Goal: Information Seeking & Learning: Check status

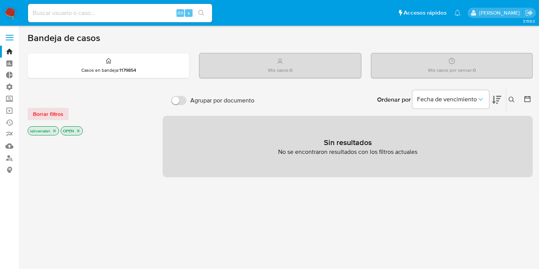
click at [6, 40] on span at bounding box center [10, 40] width 8 height 1
click at [0, 0] on input "checkbox" at bounding box center [0, 0] width 0 height 0
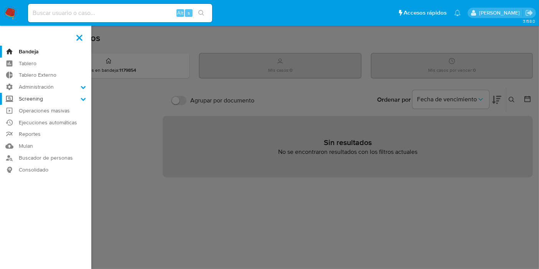
click at [42, 97] on label "Screening" at bounding box center [45, 99] width 91 height 12
click at [0, 0] on input "Screening" at bounding box center [0, 0] width 0 height 0
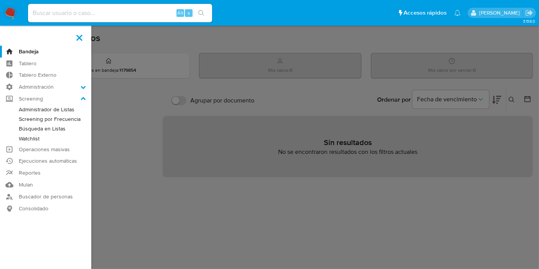
click at [36, 137] on link "Watchlist" at bounding box center [45, 139] width 91 height 10
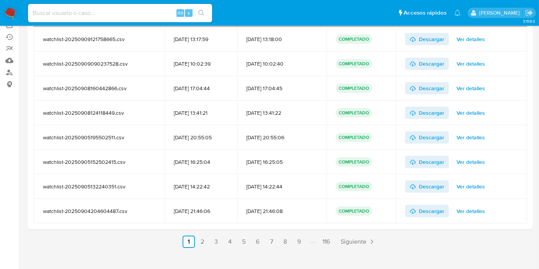
scroll to position [96, 0]
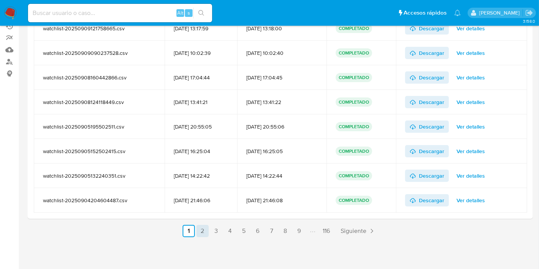
click at [205, 230] on link "2" at bounding box center [202, 231] width 12 height 12
click at [217, 232] on link "2" at bounding box center [223, 231] width 12 height 12
click at [235, 230] on link "3" at bounding box center [237, 231] width 12 height 12
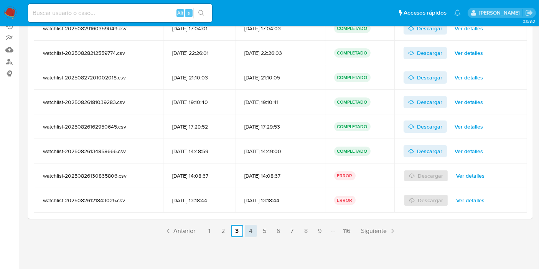
click at [247, 233] on link "4" at bounding box center [251, 231] width 12 height 12
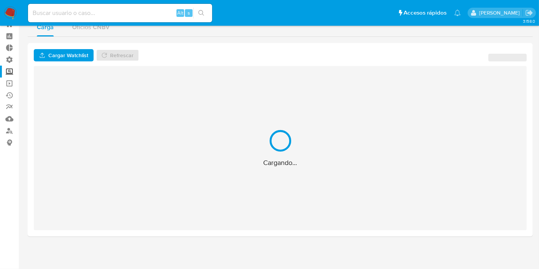
scroll to position [27, 0]
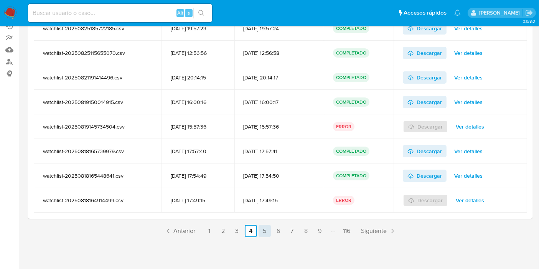
click at [268, 231] on link "5" at bounding box center [264, 231] width 12 height 12
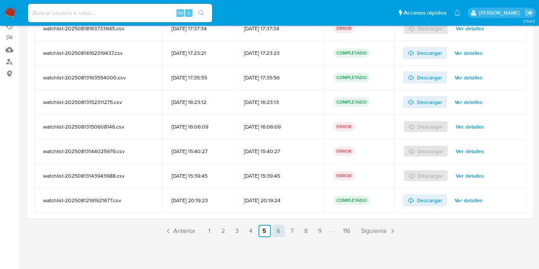
click at [274, 232] on link "6" at bounding box center [278, 231] width 12 height 12
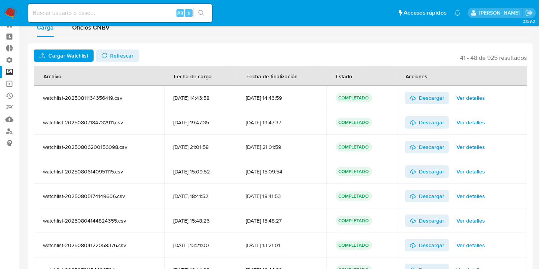
scroll to position [96, 0]
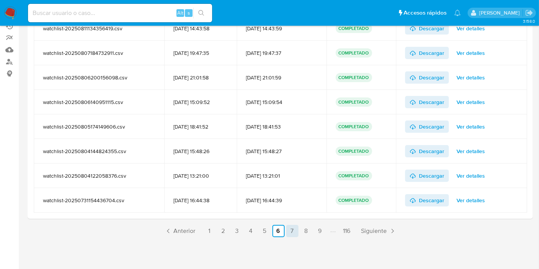
click at [290, 231] on link "7" at bounding box center [292, 231] width 12 height 12
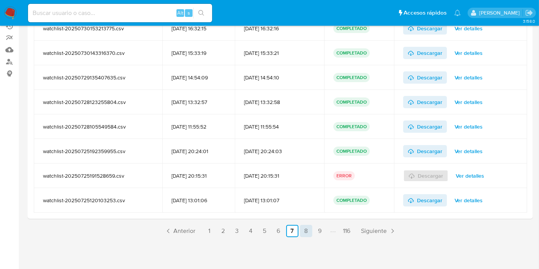
click at [303, 232] on link "8" at bounding box center [306, 231] width 12 height 12
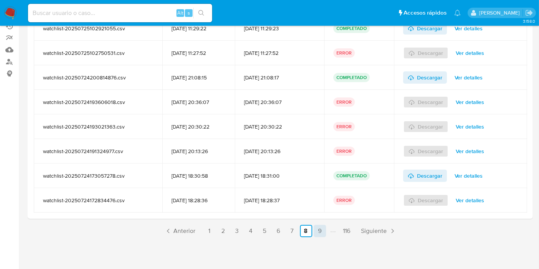
click at [320, 235] on link "9" at bounding box center [320, 231] width 12 height 12
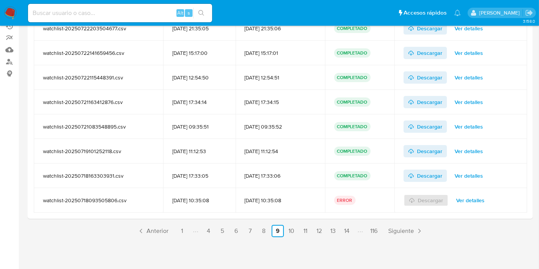
click at [320, 235] on link "12" at bounding box center [319, 231] width 12 height 12
click at [241, 228] on link "9" at bounding box center [235, 231] width 12 height 12
click at [316, 225] on link "12" at bounding box center [319, 231] width 12 height 12
click at [334, 234] on link "16" at bounding box center [334, 231] width 12 height 12
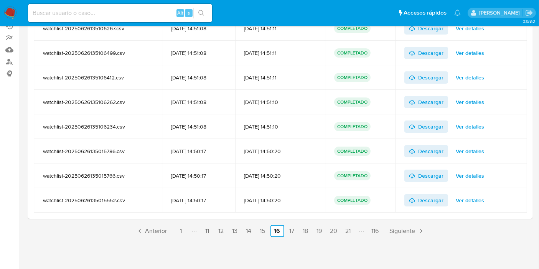
click at [334, 234] on link "20" at bounding box center [333, 231] width 13 height 12
click at [334, 234] on link "24" at bounding box center [334, 231] width 13 height 12
click at [334, 234] on link "28" at bounding box center [336, 231] width 13 height 12
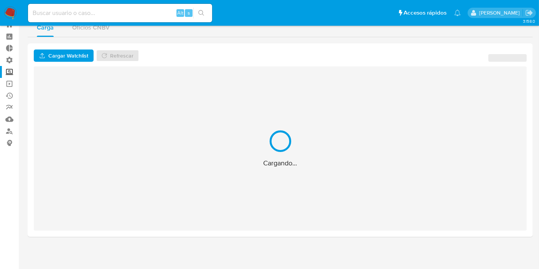
scroll to position [96, 0]
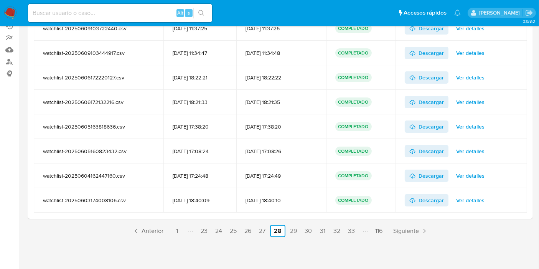
click at [334, 234] on link "32" at bounding box center [336, 231] width 13 height 12
click at [334, 234] on link "36" at bounding box center [336, 231] width 13 height 12
click at [334, 234] on link "40" at bounding box center [336, 231] width 13 height 12
click at [334, 234] on link "44" at bounding box center [336, 231] width 13 height 12
click at [334, 234] on link "48" at bounding box center [336, 231] width 13 height 12
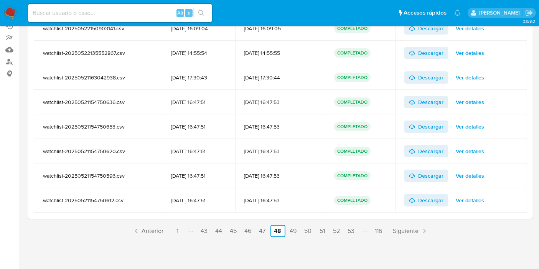
click at [334, 234] on link "52" at bounding box center [336, 231] width 13 height 12
click at [334, 234] on link "56" at bounding box center [337, 231] width 13 height 12
click at [334, 234] on link "60" at bounding box center [336, 231] width 13 height 12
click at [334, 234] on link "64" at bounding box center [336, 231] width 13 height 12
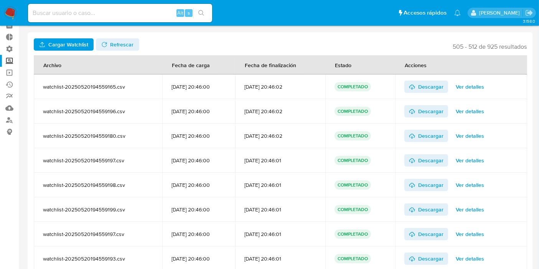
scroll to position [0, 0]
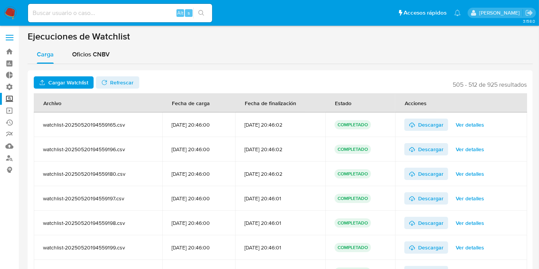
click at [13, 42] on label at bounding box center [9, 38] width 19 height 16
click at [0, 0] on input "checkbox" at bounding box center [0, 0] width 0 height 0
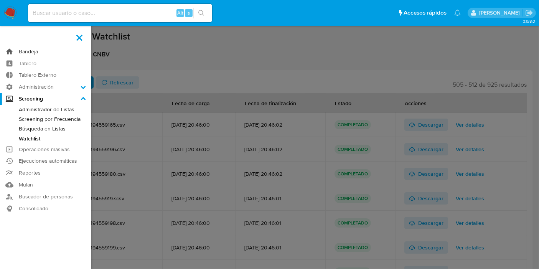
click at [36, 53] on link "Bandeja" at bounding box center [45, 52] width 91 height 12
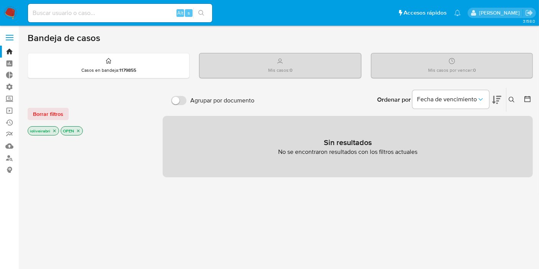
click at [490, 102] on div "Fecha de vencimiento" at bounding box center [456, 100] width 89 height 24
click at [484, 101] on icon "Ordenar por" at bounding box center [481, 99] width 8 height 8
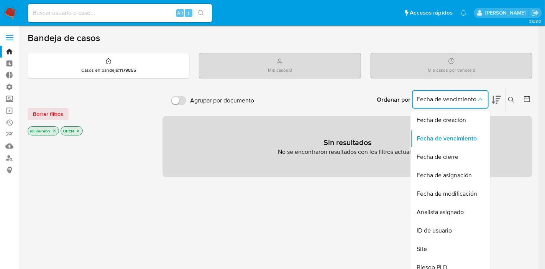
click at [484, 101] on icon "Ordenar por" at bounding box center [481, 99] width 8 height 8
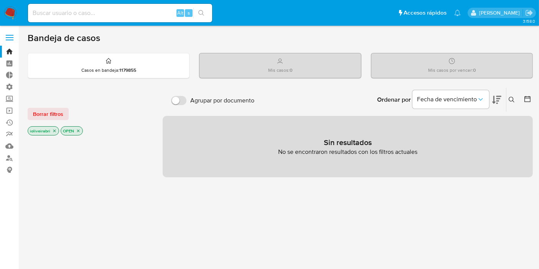
click at [187, 103] on label "Agrupar por documento" at bounding box center [212, 100] width 91 height 17
click at [186, 103] on input "Agrupar por documento" at bounding box center [178, 100] width 15 height 9
click at [185, 102] on input "Agrupar por documento" at bounding box center [178, 100] width 15 height 9
checkbox input "false"
click at [51, 112] on span "Borrar filtros" at bounding box center [48, 114] width 30 height 11
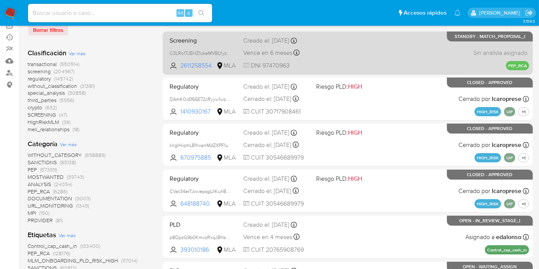
scroll to position [43, 0]
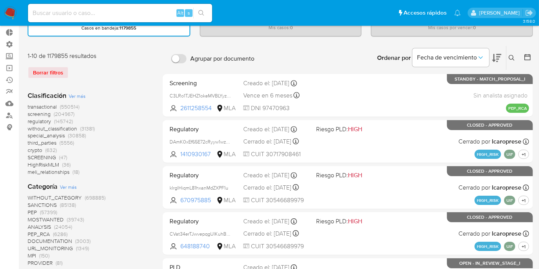
click at [52, 112] on span "screening (204967)" at bounding box center [51, 113] width 47 height 7
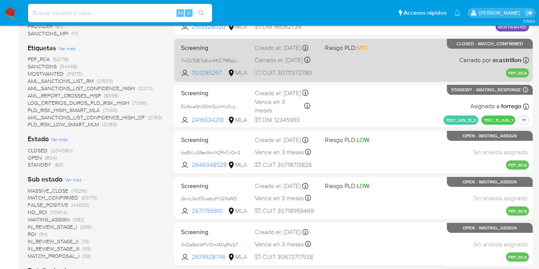
scroll to position [170, 0]
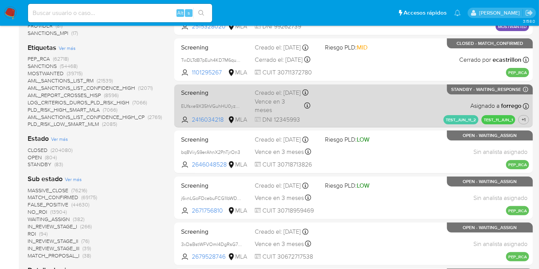
click at [383, 108] on div "Screening EUfsxe9X35hVGuhHU0yzNicn 2416034218 MLA Creado el: 20/08/2025 Creado …" at bounding box center [353, 105] width 351 height 39
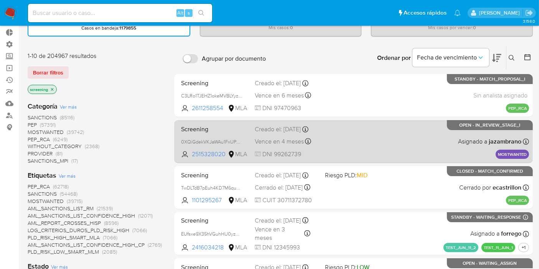
scroll to position [0, 0]
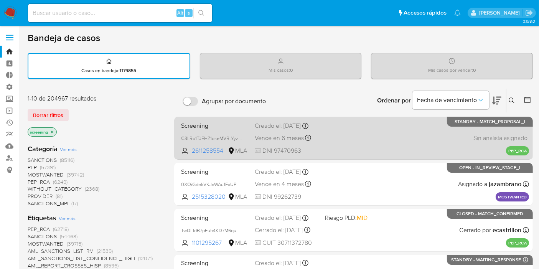
click at [364, 125] on div "Screening C3LRo1TJEHZ1okeMVBLYyzJL 2611258554 MLA Creado el: 13/08/2025 Creado …" at bounding box center [353, 138] width 351 height 39
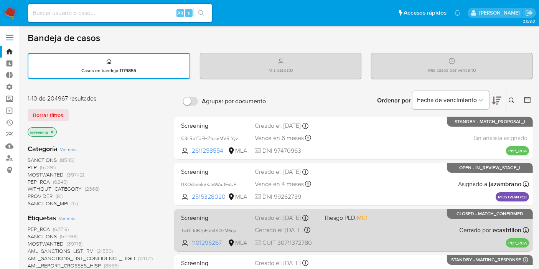
scroll to position [85, 0]
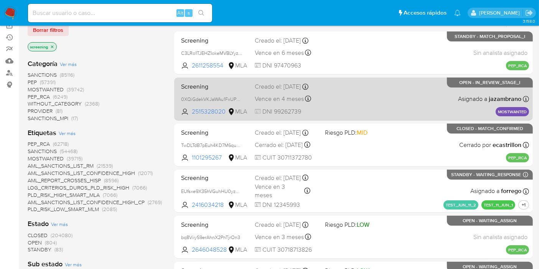
click at [356, 97] on div "Screening 0XQiGdekVKJaWAu1FxUPvD9t 2515328020 MLA Creado el: 24/06/2025 Creado …" at bounding box center [353, 98] width 351 height 39
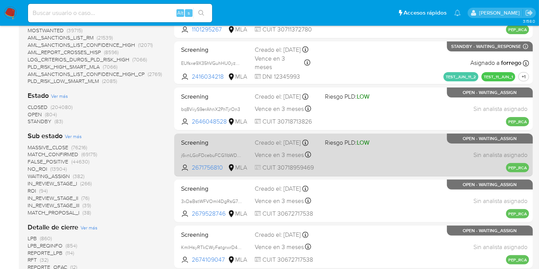
scroll to position [255, 0]
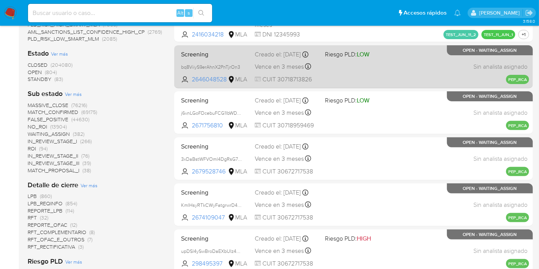
click at [398, 63] on div "Screening bq8ViiyS9erAhnX2PnTjrOn3 2646048528 MLA Riesgo PLD: LOW Creado el: 09…" at bounding box center [353, 66] width 351 height 39
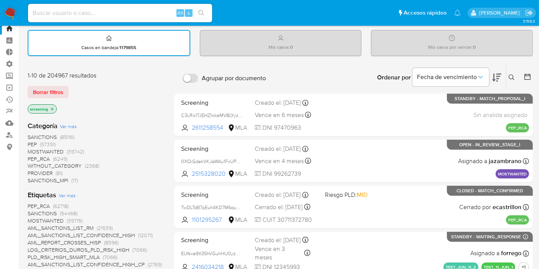
scroll to position [0, 0]
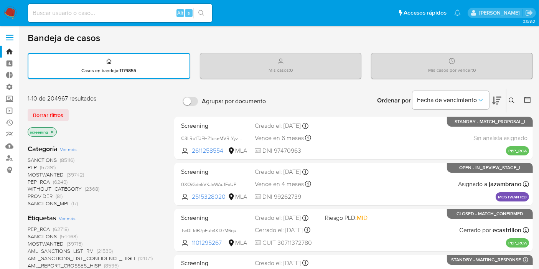
click at [57, 158] on span "SANCTIONS (85116)" at bounding box center [51, 159] width 47 height 7
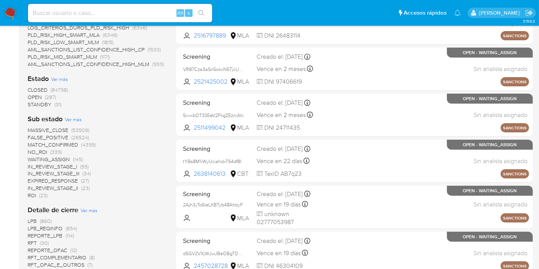
scroll to position [170, 0]
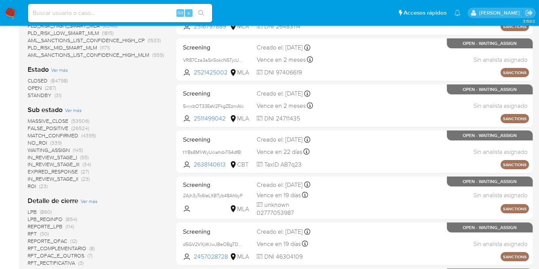
click at [47, 88] on span "(287)" at bounding box center [50, 88] width 11 height 8
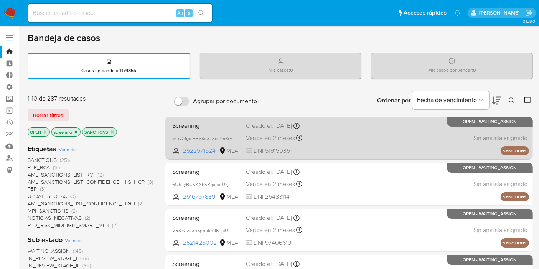
click at [321, 139] on div "Screening wLrQrfgaiRB68a3zXolZm8rV 2522571524 MLA Creado el: 27/06/2025 Creado …" at bounding box center [349, 138] width 360 height 39
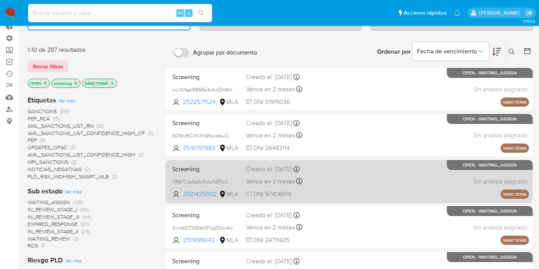
scroll to position [85, 0]
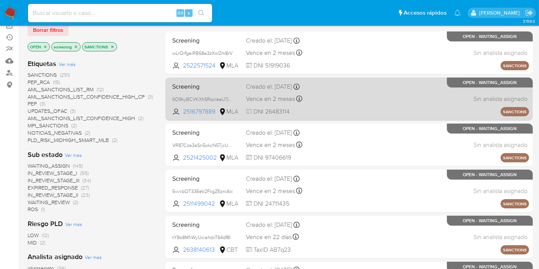
click at [372, 87] on span at bounding box center [351, 86] width 66 height 2
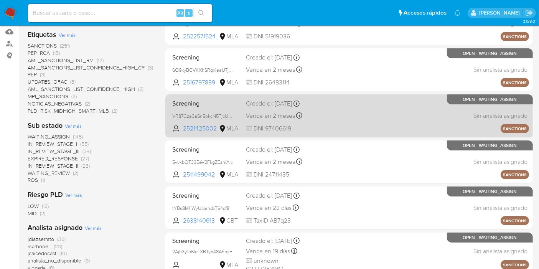
scroll to position [128, 0]
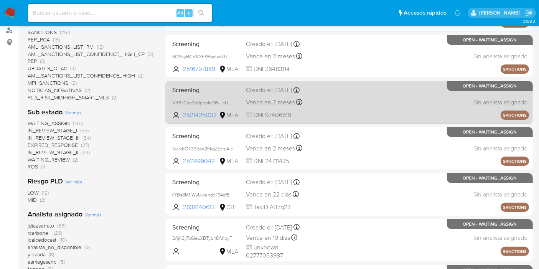
click at [407, 107] on div "Screening VR87Cza3aSn5okcN5TjcUTKE 2521425002 MLA Creado el: 26/06/2025 Creado …" at bounding box center [349, 102] width 360 height 39
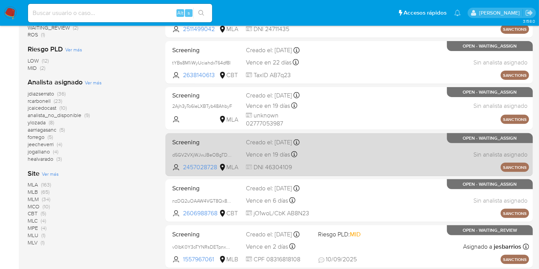
scroll to position [213, 0]
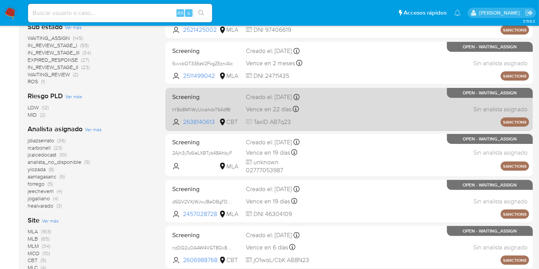
click at [380, 115] on div "Screening tYBs8M1iWyUciahdxT64df8I 2638140613 CBT Creado el: 21/08/2025 Creado …" at bounding box center [349, 109] width 360 height 39
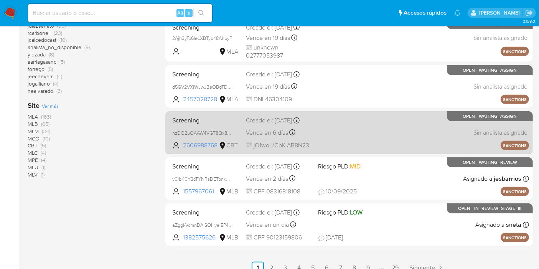
scroll to position [341, 0]
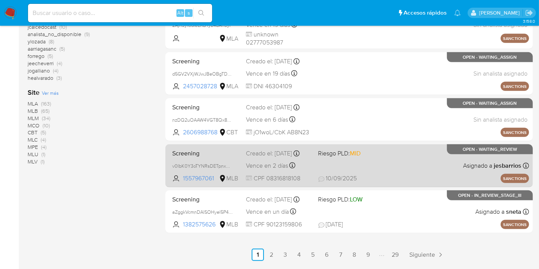
click at [350, 166] on div "Screening v0IbK0Y3oTYNRsDETpnxOEUw 1557967061 MLB Riesgo PLD: MID Creado el: 09…" at bounding box center [349, 165] width 360 height 39
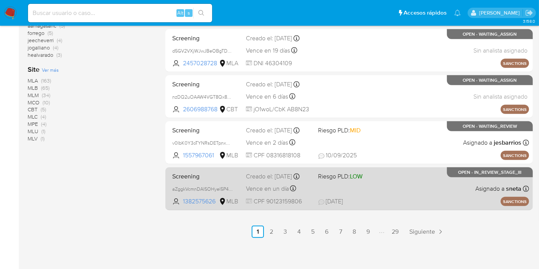
click at [357, 194] on div "Screening aZggkVcmnDAISOHyel5P4sb0 1382575626 MLB Riesgo PLD: LOW Creado el: 09…" at bounding box center [349, 188] width 360 height 39
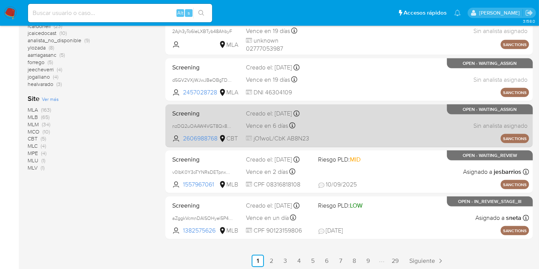
scroll to position [321, 0]
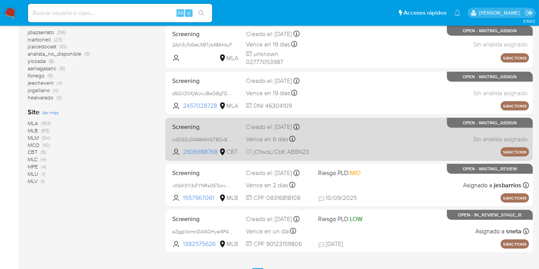
click at [352, 133] on div "Screening nzDQ2uOAAW4VGT8Qx8eha27f 2606988768 CBT Creado el: 05/08/2025 Creado …" at bounding box center [349, 139] width 360 height 39
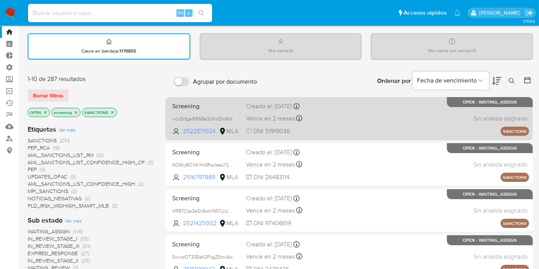
scroll to position [0, 0]
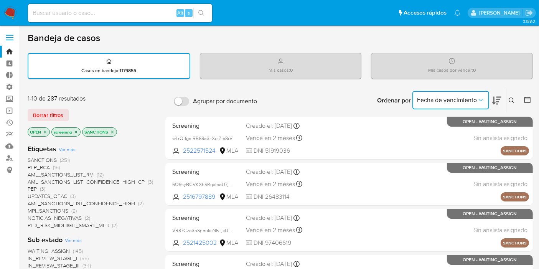
click at [477, 91] on button "Fecha de vencimiento" at bounding box center [450, 100] width 77 height 18
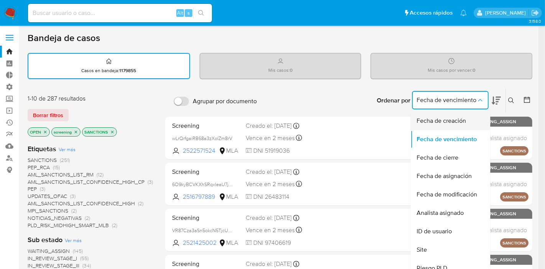
click at [462, 124] on span "Fecha de creación" at bounding box center [441, 121] width 49 height 8
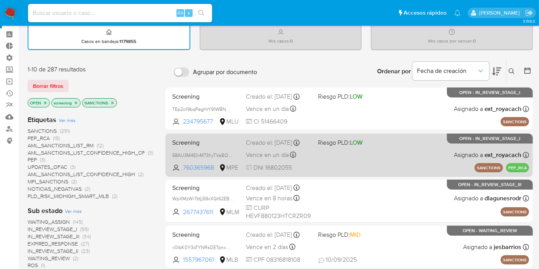
scroll to position [43, 0]
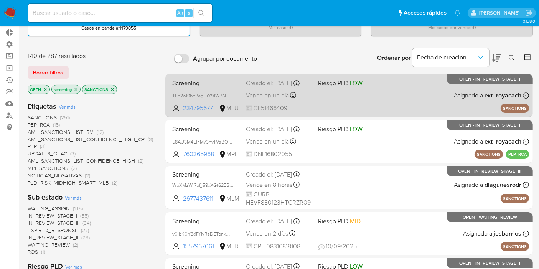
click at [385, 105] on div "Screening TEp2o19bqPegHrY91WBNmc84 234795677 MLU Riesgo PLD: LOW Creado el: 09/…" at bounding box center [349, 95] width 360 height 39
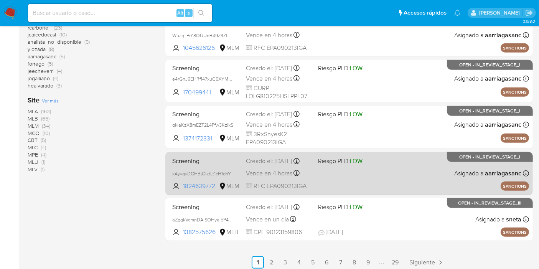
scroll to position [364, 0]
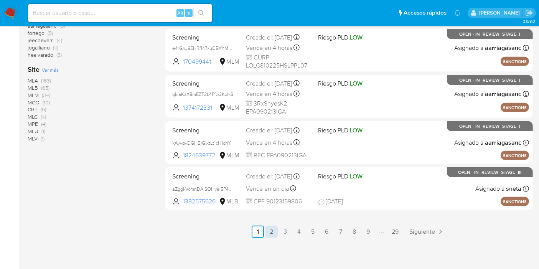
click at [273, 230] on link "2" at bounding box center [271, 231] width 12 height 12
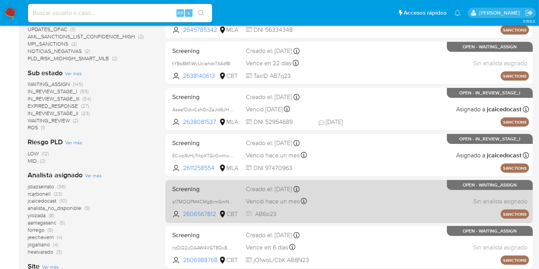
scroll to position [213, 0]
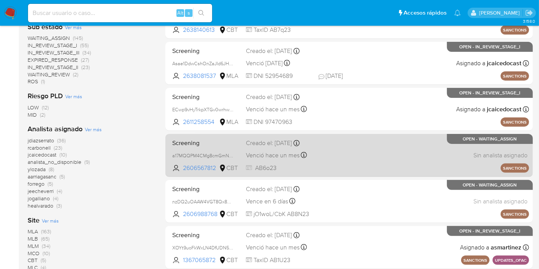
click at [372, 141] on div "Screening a17MQQPM4CMg8cmGmNeBkmpn 2606567812 CBT Creado el: 05/08/2025 Creado …" at bounding box center [349, 155] width 360 height 39
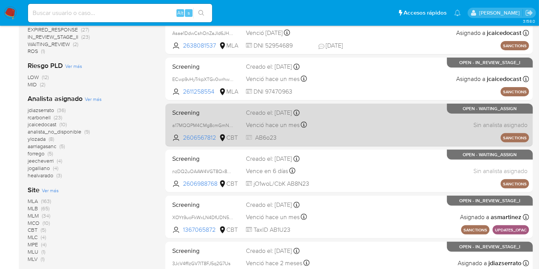
scroll to position [255, 0]
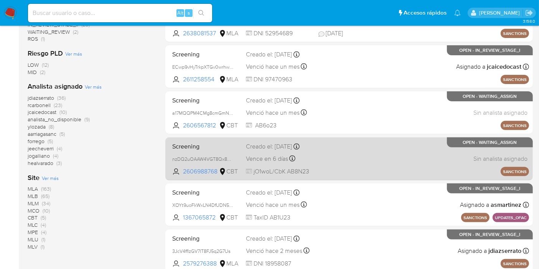
click at [396, 147] on div "Screening nzDQ2uOAAW4VGT8Qx8eha27f 2606988768 CBT Creado el: 05/08/2025 Creado …" at bounding box center [349, 158] width 360 height 39
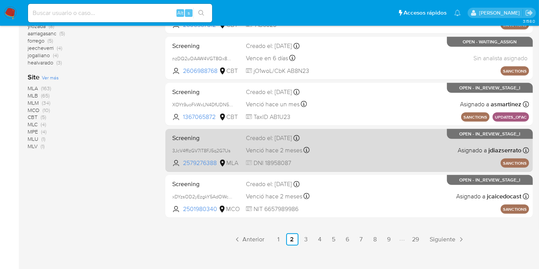
scroll to position [364, 0]
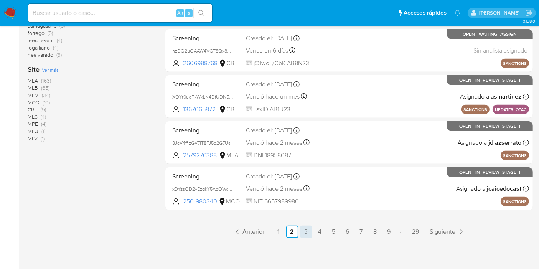
click at [306, 227] on link "3" at bounding box center [306, 231] width 12 height 12
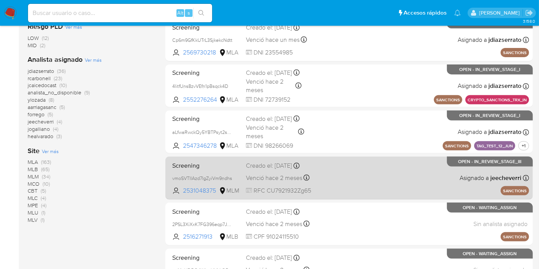
scroll to position [364, 0]
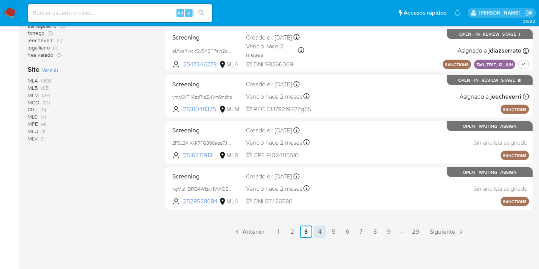
click at [319, 227] on link "4" at bounding box center [320, 231] width 12 height 12
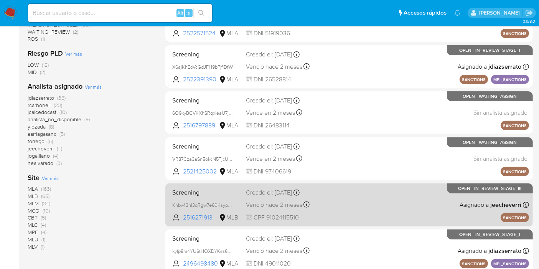
scroll to position [364, 0]
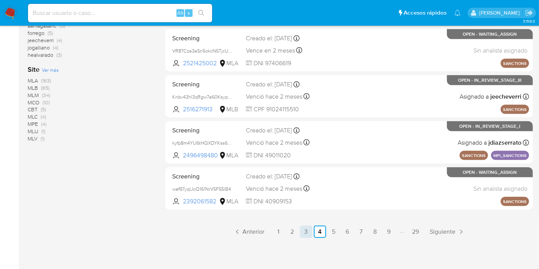
click at [305, 234] on link "3" at bounding box center [306, 231] width 12 height 12
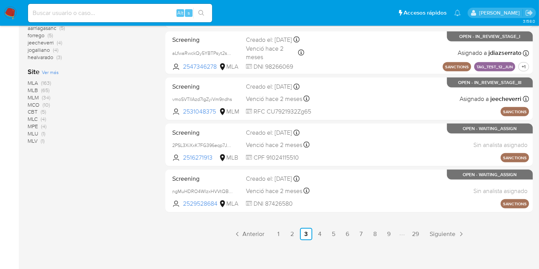
scroll to position [364, 0]
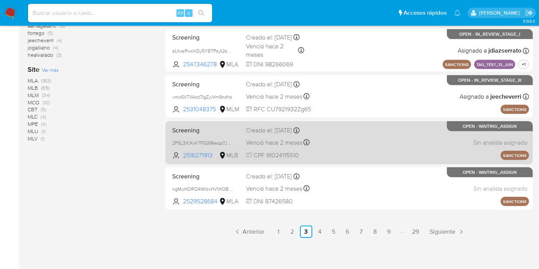
click at [394, 151] on div "Screening 2PSL3XiXxK7FG396eqp7JTHL 2516271913 MLB Creado el: 03/07/2025 Creado …" at bounding box center [349, 142] width 360 height 39
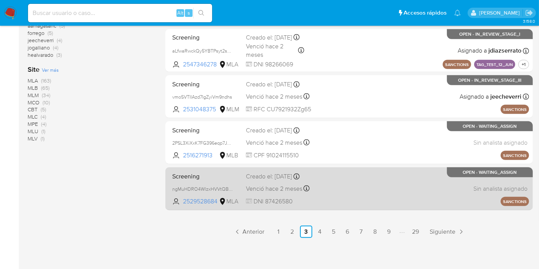
click at [402, 178] on div "Screening ngMuHDRO4WlzxHVVtQB4y6hY 2529528684 MLA Creado el: 01/07/2025 Creado …" at bounding box center [349, 188] width 360 height 39
click at [364, 184] on div "Screening ngMuHDRO4WlzxHVVtQB4y6hY 2529528684 MLA Creado el: 01/07/2025 Creado …" at bounding box center [349, 188] width 360 height 39
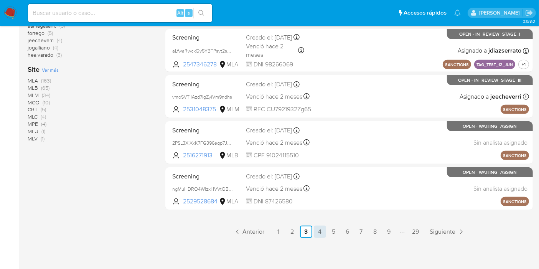
click at [318, 230] on link "4" at bounding box center [320, 231] width 12 height 12
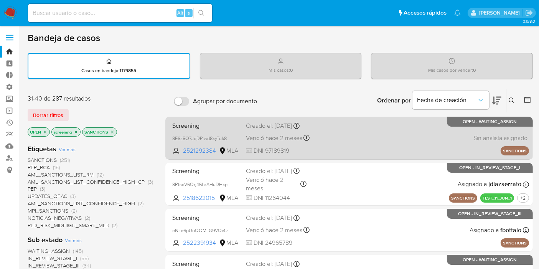
click at [347, 133] on div "Screening 8E6z5O7JqDPlwd8xyTuk8W8M 2521292384 MLA Creado el: 01/07/2025 Creado …" at bounding box center [349, 138] width 360 height 39
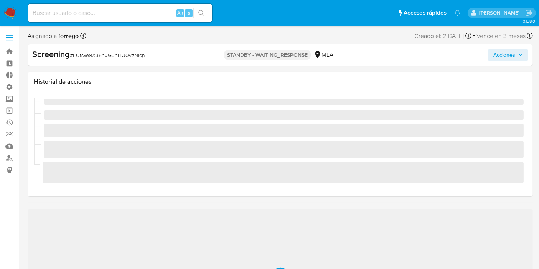
scroll to position [85, 0]
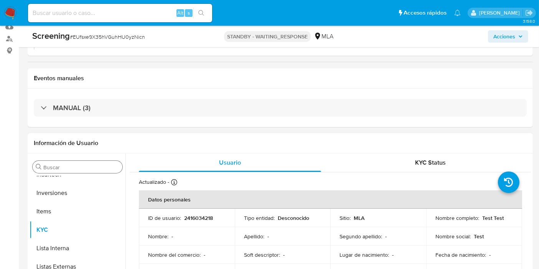
select select "10"
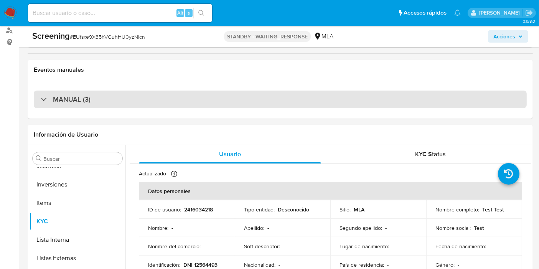
click at [124, 100] on div "MANUAL (3)" at bounding box center [280, 100] width 493 height 18
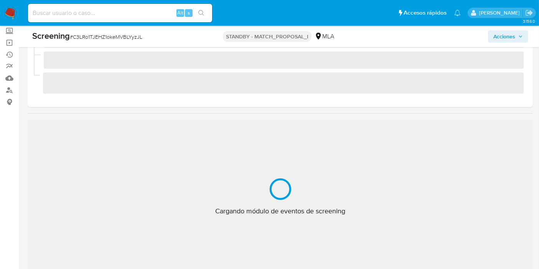
scroll to position [128, 0]
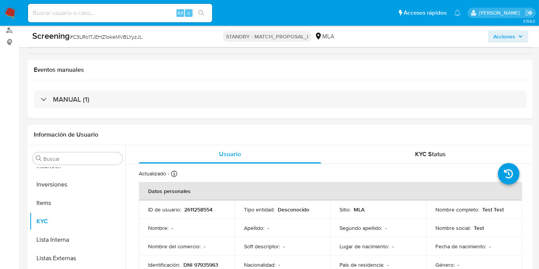
select select "10"
drag, startPoint x: 205, startPoint y: 95, endPoint x: 236, endPoint y: 82, distance: 33.9
click at [204, 95] on div "MANUAL (1)" at bounding box center [280, 100] width 493 height 18
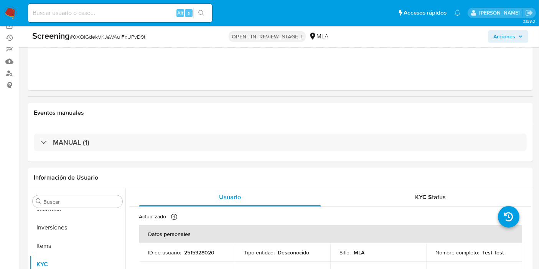
scroll to position [85, 0]
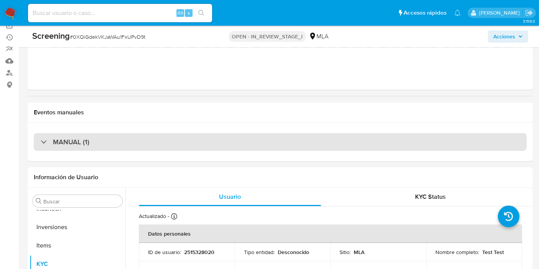
select select "10"
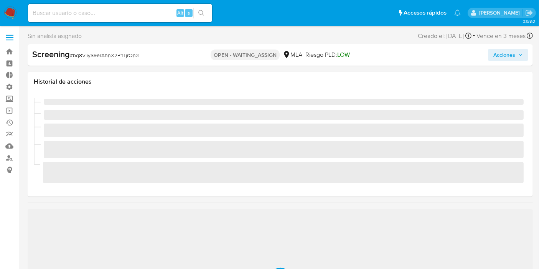
scroll to position [342, 0]
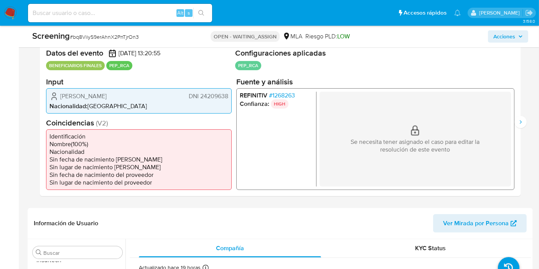
select select "10"
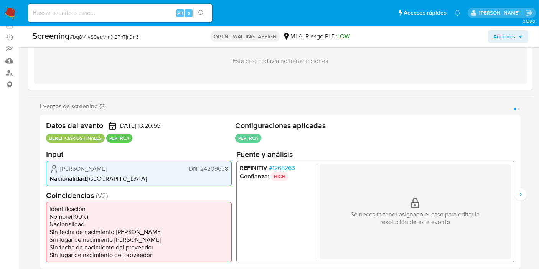
scroll to position [128, 0]
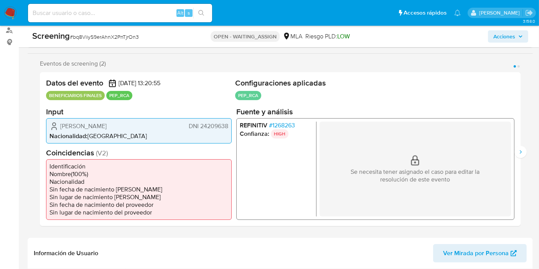
click at [62, 94] on p "BENEFICIARIOS FINALES" at bounding box center [75, 95] width 59 height 9
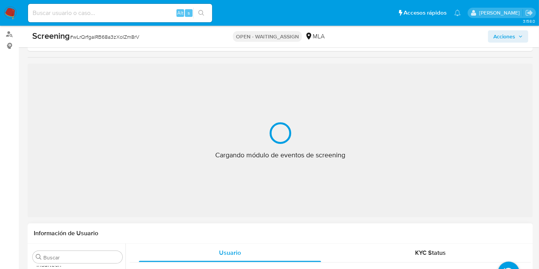
scroll to position [128, 0]
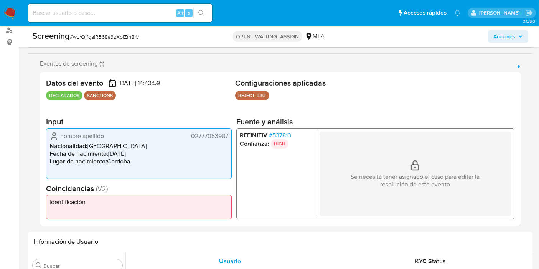
select select "10"
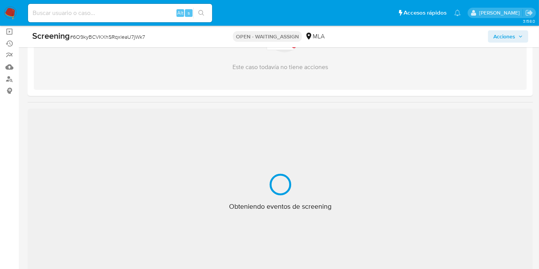
scroll to position [128, 0]
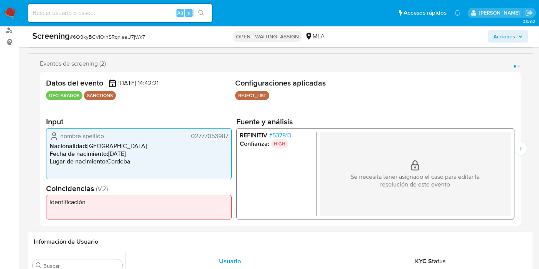
select select "10"
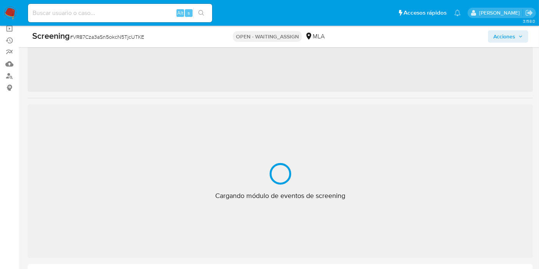
scroll to position [342, 0]
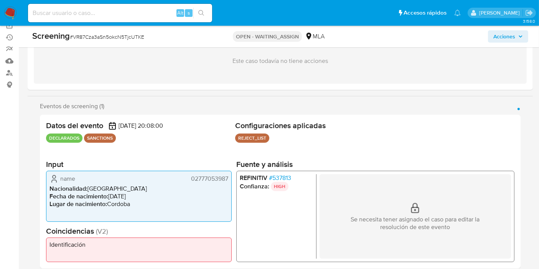
select select "10"
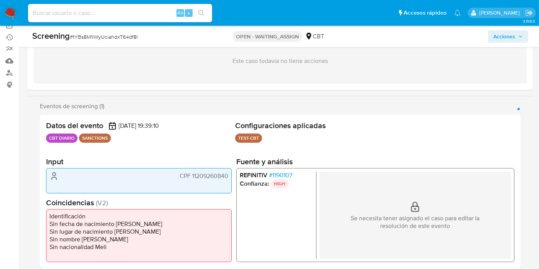
scroll to position [128, 0]
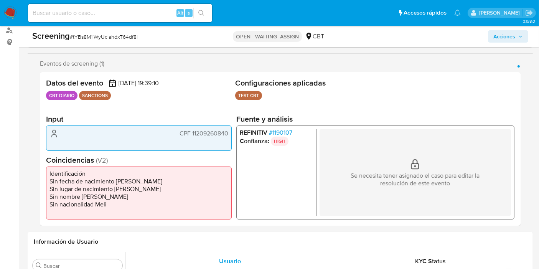
select select "10"
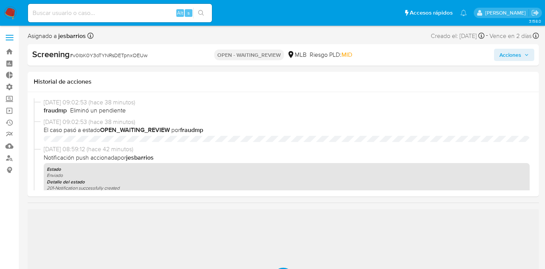
select select "10"
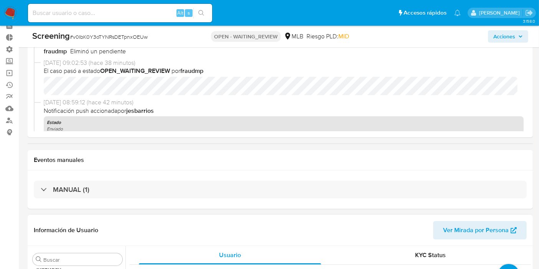
scroll to position [128, 0]
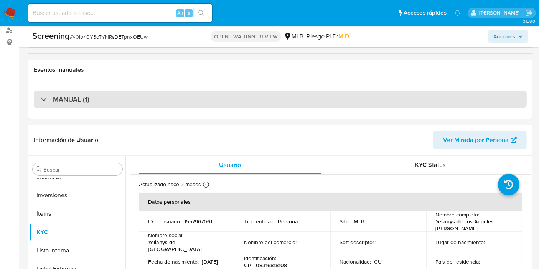
click at [157, 96] on div "MANUAL (1)" at bounding box center [280, 100] width 493 height 18
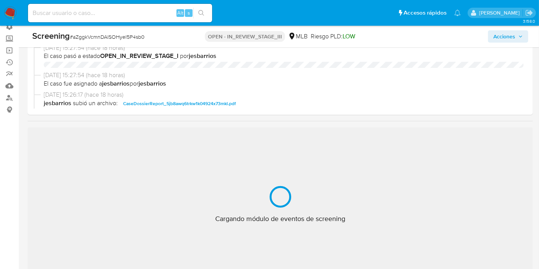
scroll to position [128, 0]
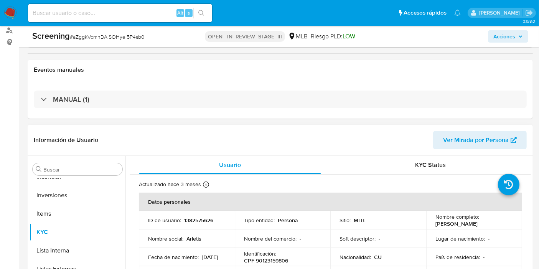
select select "10"
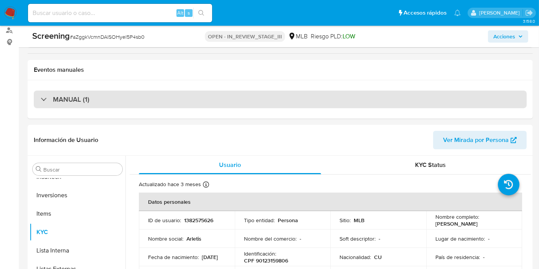
click at [142, 99] on div "MANUAL (1)" at bounding box center [280, 100] width 493 height 18
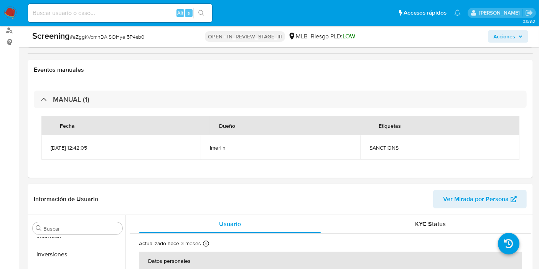
drag, startPoint x: 142, startPoint y: 99, endPoint x: 368, endPoint y: 20, distance: 238.9
click at [142, 99] on div "MANUAL (1)" at bounding box center [280, 100] width 493 height 18
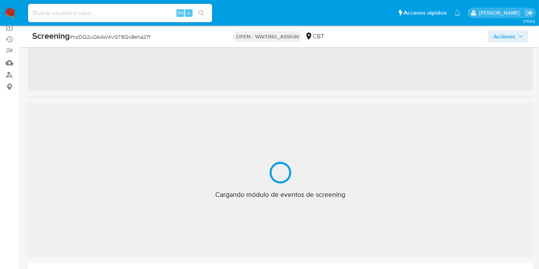
scroll to position [85, 0]
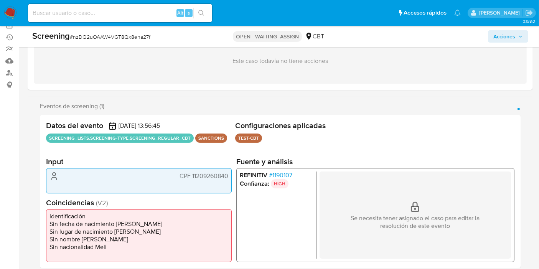
select select "10"
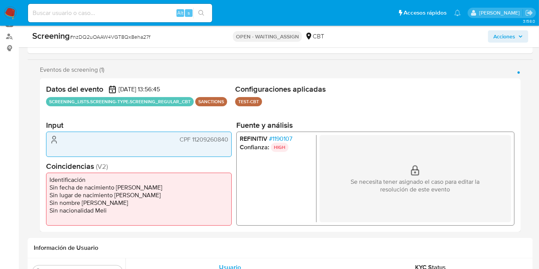
scroll to position [170, 0]
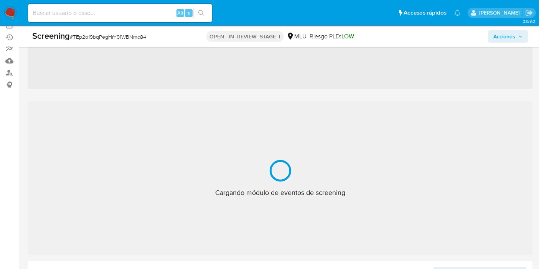
scroll to position [324, 0]
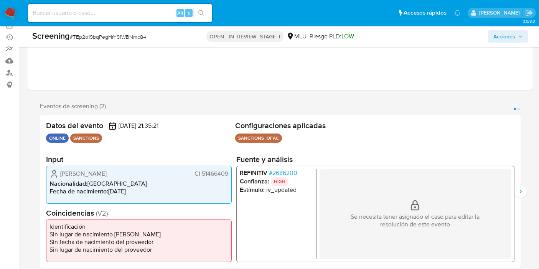
select select "10"
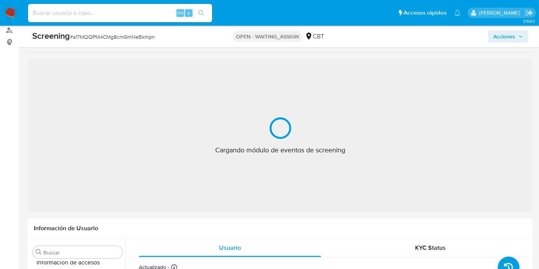
scroll to position [305, 0]
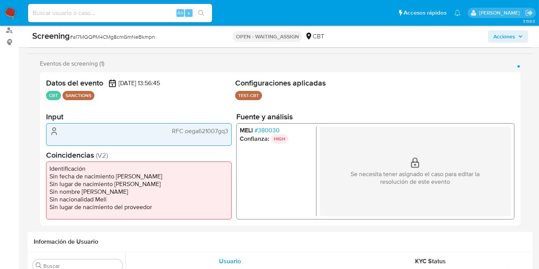
select select "10"
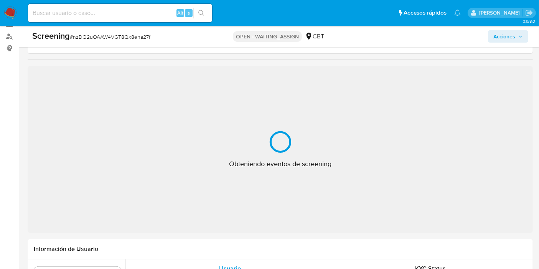
scroll to position [128, 0]
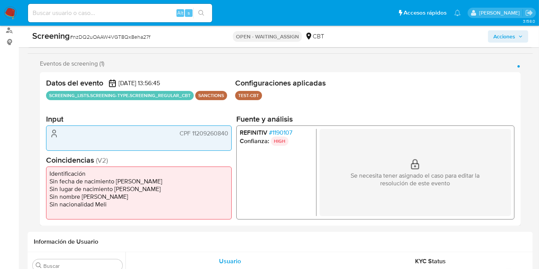
select select "10"
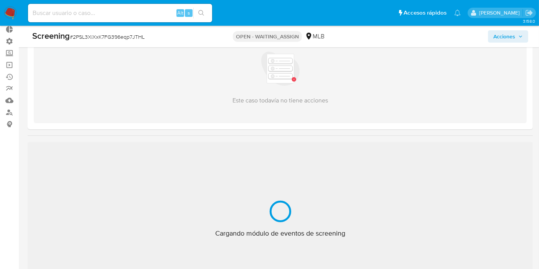
scroll to position [128, 0]
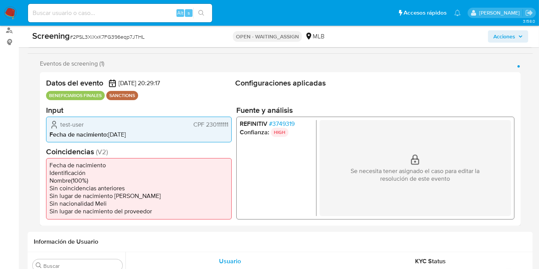
select select "10"
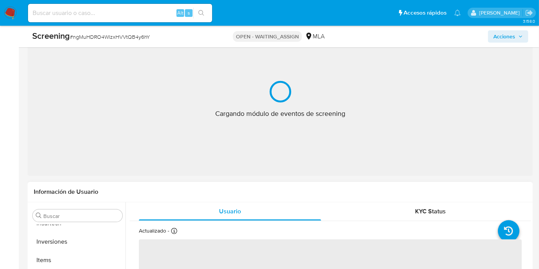
scroll to position [170, 0]
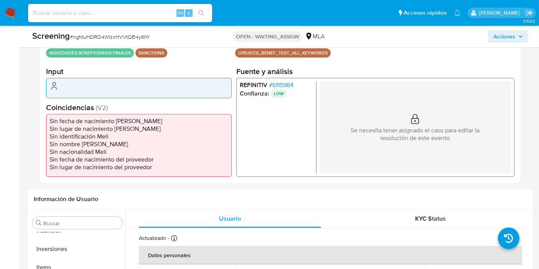
select select "10"
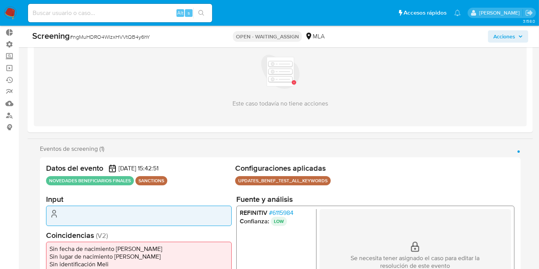
scroll to position [85, 0]
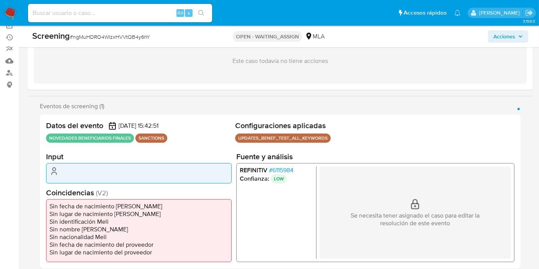
drag, startPoint x: 47, startPoint y: 136, endPoint x: 136, endPoint y: 136, distance: 88.6
click at [136, 136] on ul "NOVEDADES BENEFICIARIOS FINALES SANCTIONS" at bounding box center [139, 137] width 186 height 9
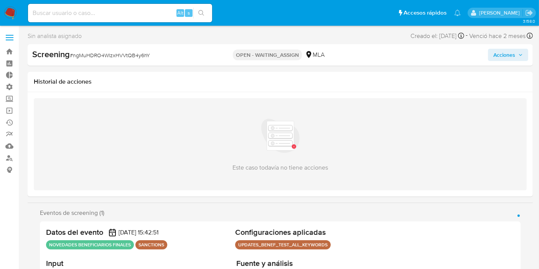
scroll to position [342, 0]
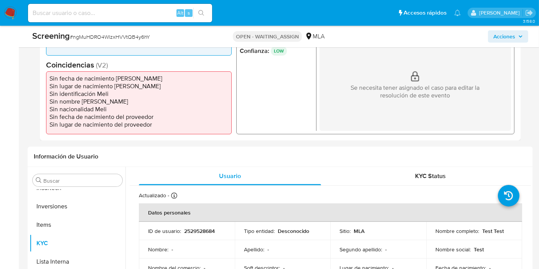
select select "10"
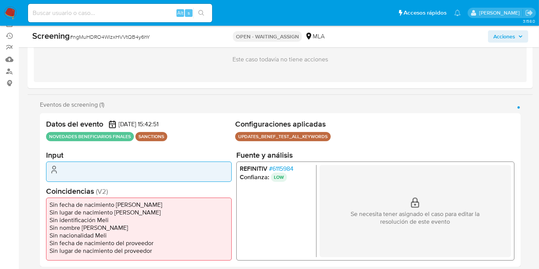
scroll to position [85, 0]
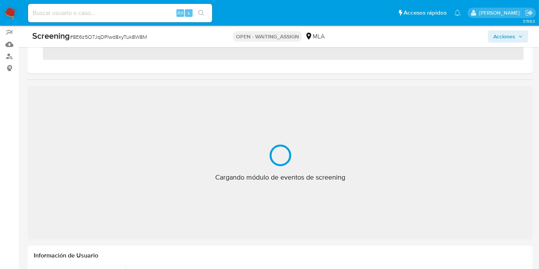
scroll to position [128, 0]
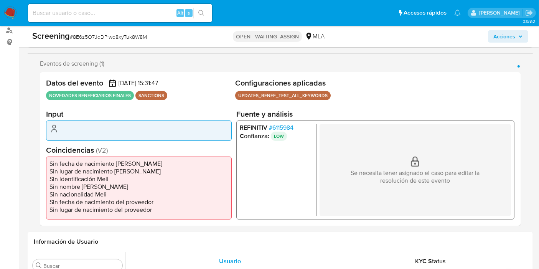
select select "10"
